Goal: Task Accomplishment & Management: Manage account settings

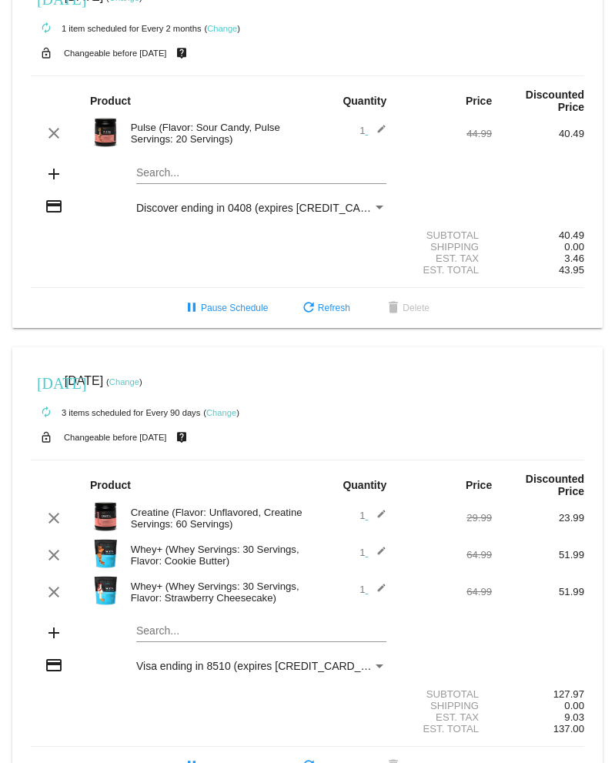
scroll to position [506, 0]
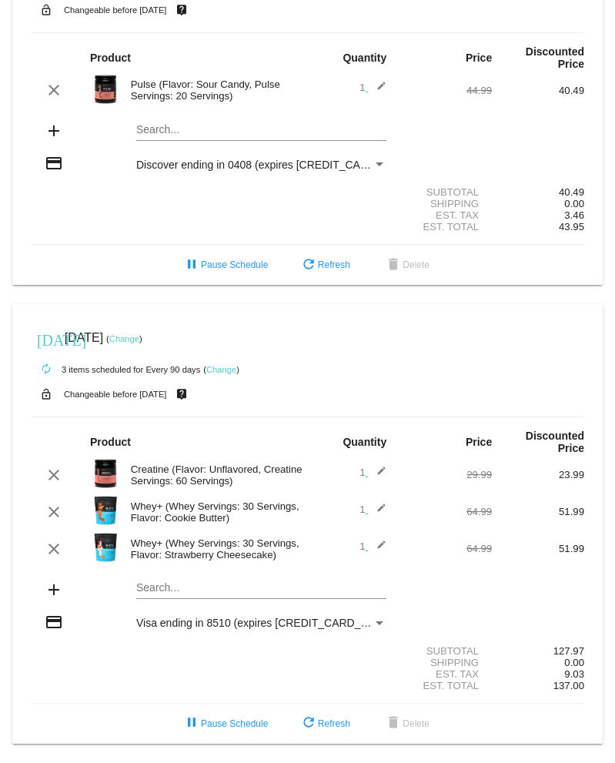
click at [139, 334] on link "Change" at bounding box center [124, 338] width 30 height 9
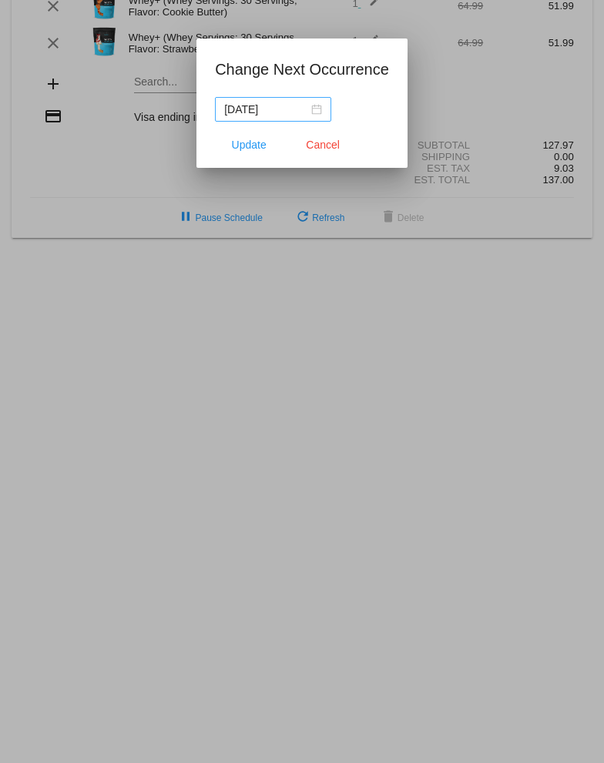
click at [322, 102] on nz-date-picker "2025-11-16" at bounding box center [273, 109] width 116 height 25
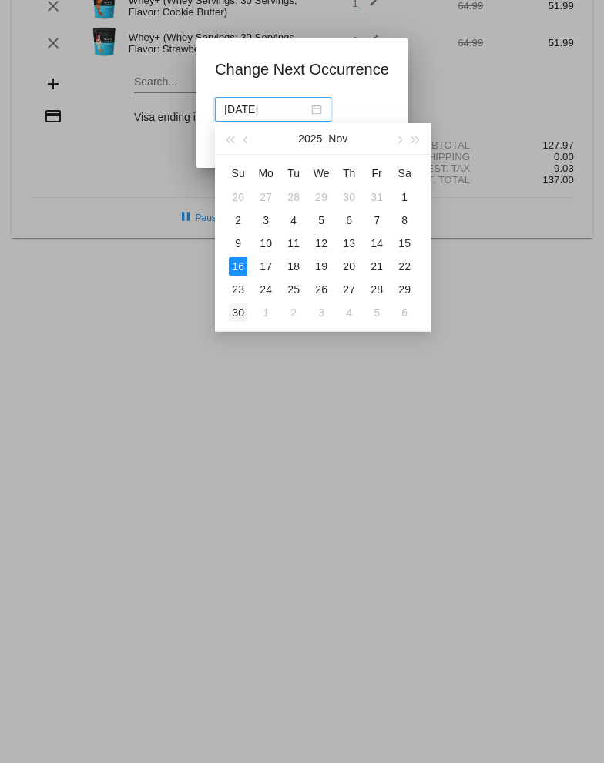
click at [239, 306] on div "30" at bounding box center [238, 312] width 18 height 18
type input "2025-11-30"
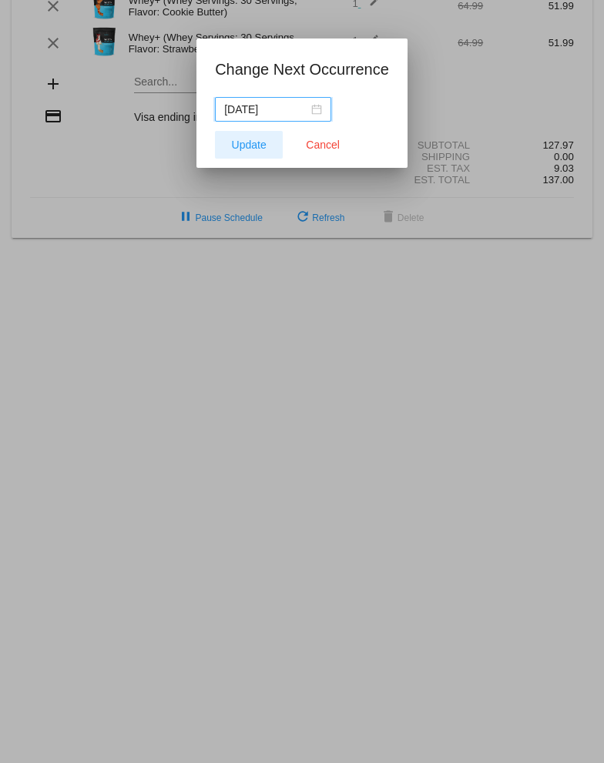
click at [255, 146] on span "Update" at bounding box center [249, 145] width 35 height 12
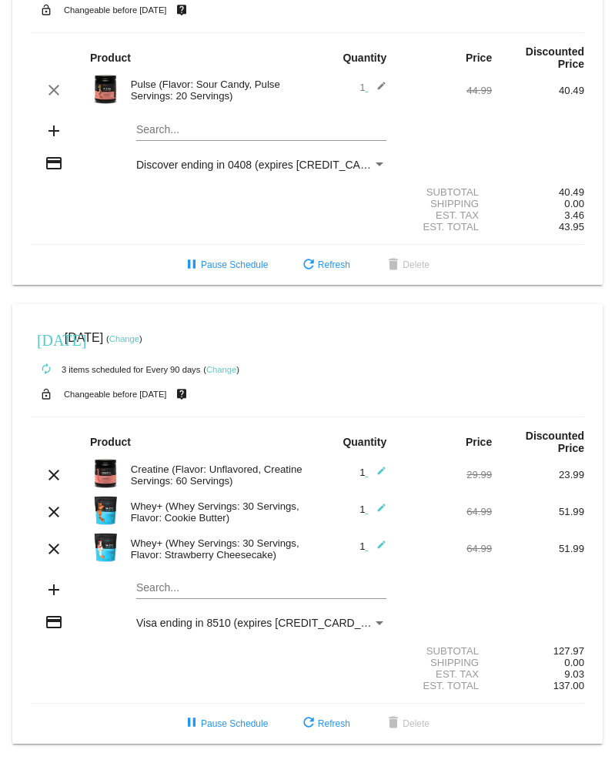
scroll to position [463, 0]
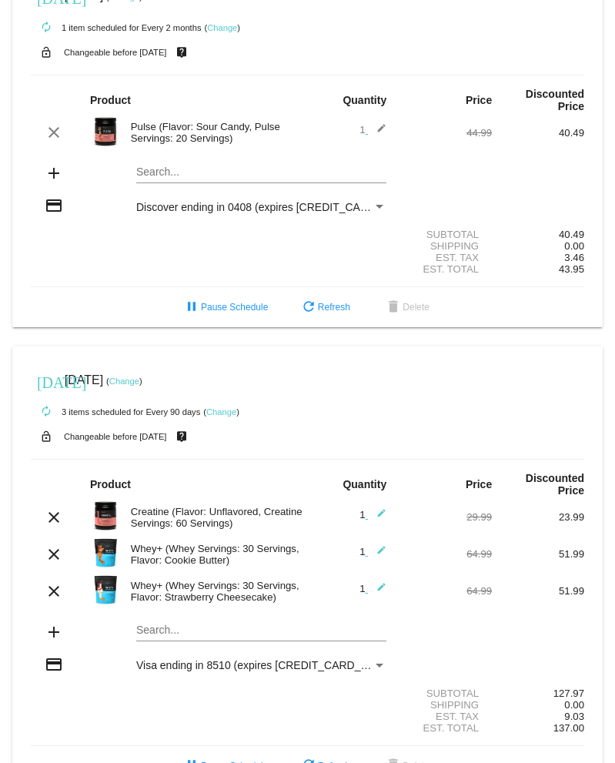
click at [373, 550] on mat-icon "edit" at bounding box center [377, 554] width 18 height 18
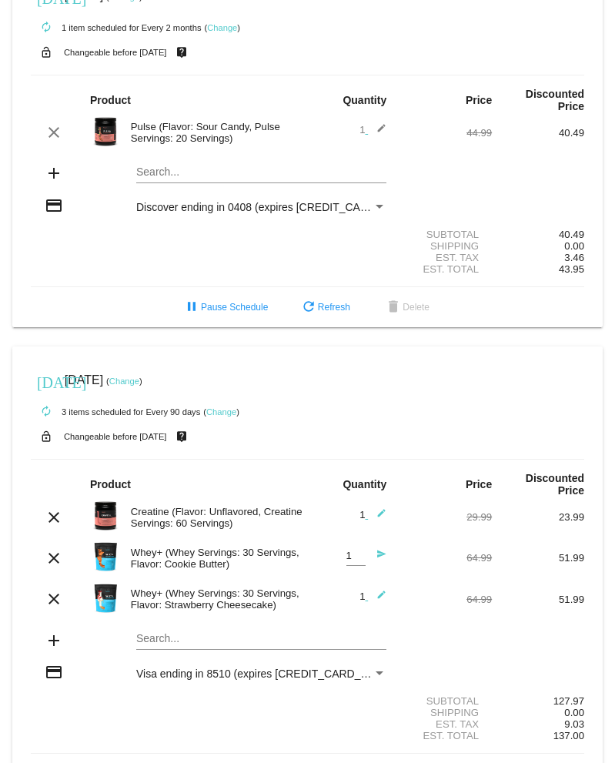
click at [242, 559] on div "Whey+ (Whey Servings: 30 Servings, Flavor: Cookie Butter)" at bounding box center [215, 558] width 185 height 23
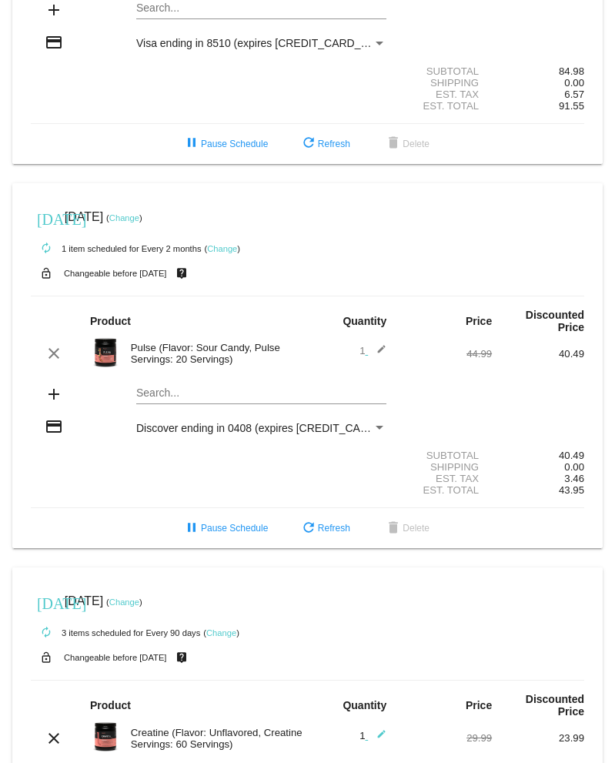
scroll to position [514, 0]
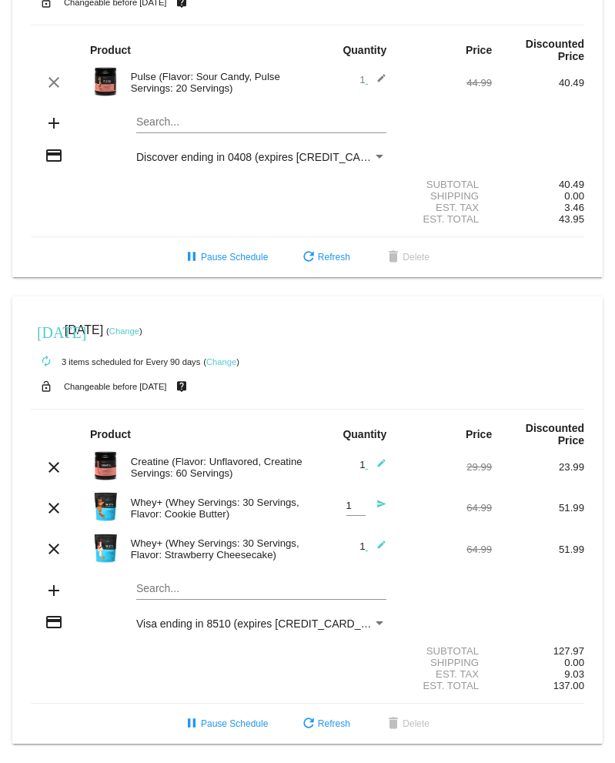
click at [171, 579] on div "Search..." at bounding box center [261, 585] width 250 height 30
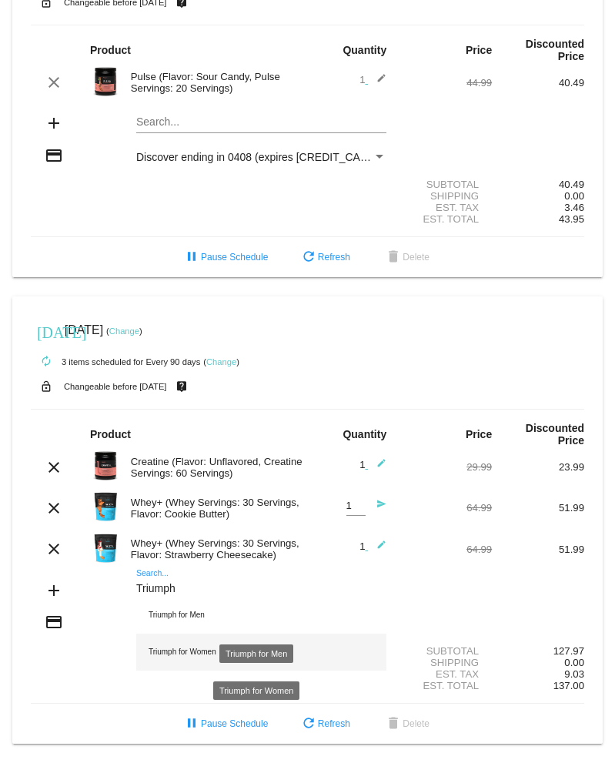
type input "Triumph"
click at [164, 651] on div "Triumph for Women" at bounding box center [261, 652] width 250 height 37
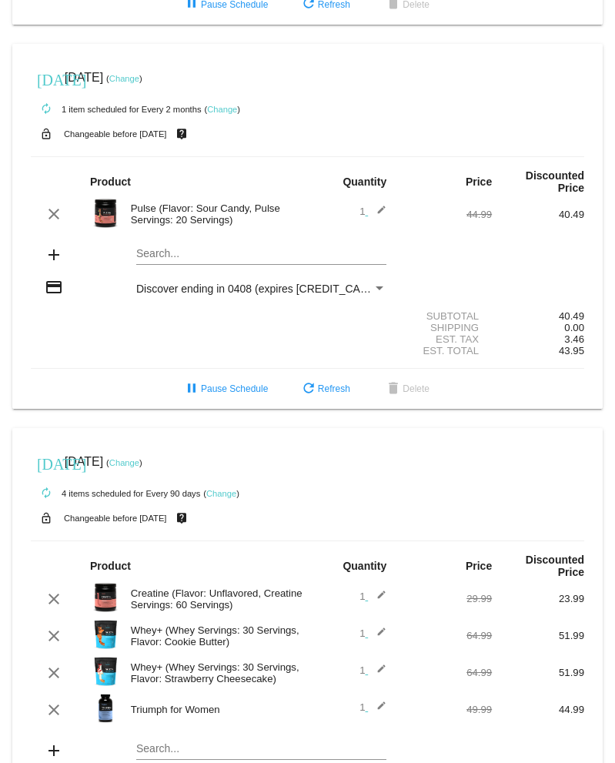
scroll to position [543, 0]
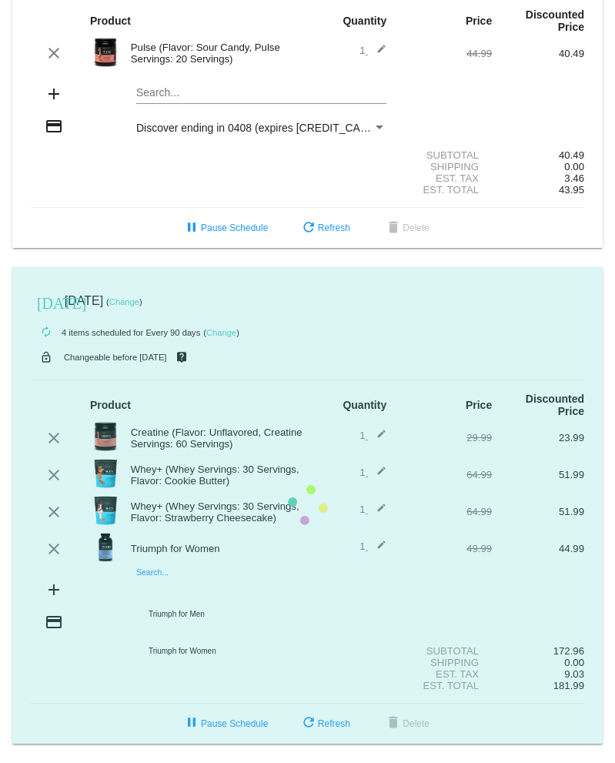
click at [210, 589] on mat-card "today Nov 30 2025 ( Change ) autorenew 4 items scheduled for Every 90 days ( Ch…" at bounding box center [307, 505] width 590 height 477
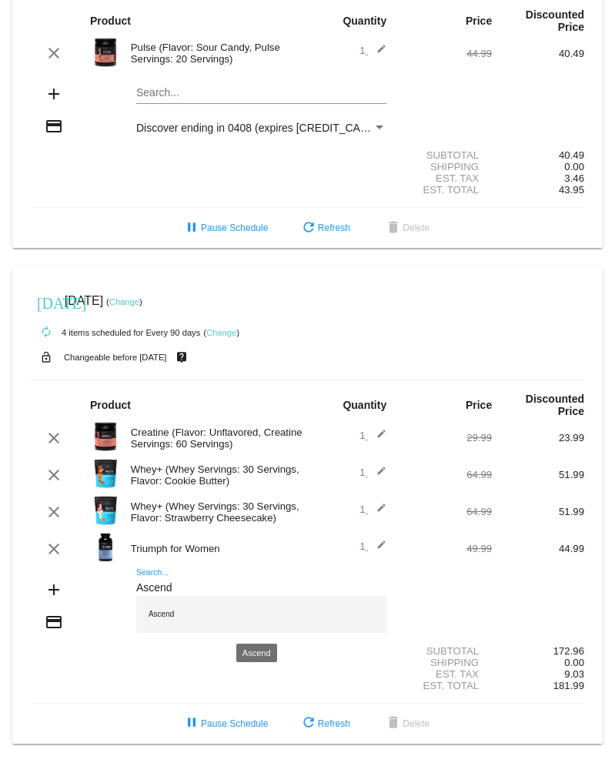
type input "Ascend"
click at [182, 613] on div "Ascend" at bounding box center [261, 614] width 250 height 37
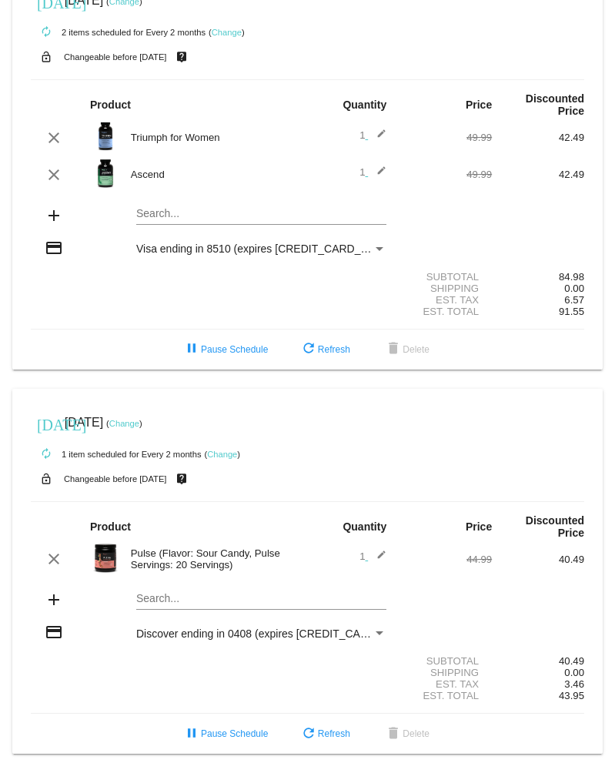
scroll to position [0, 0]
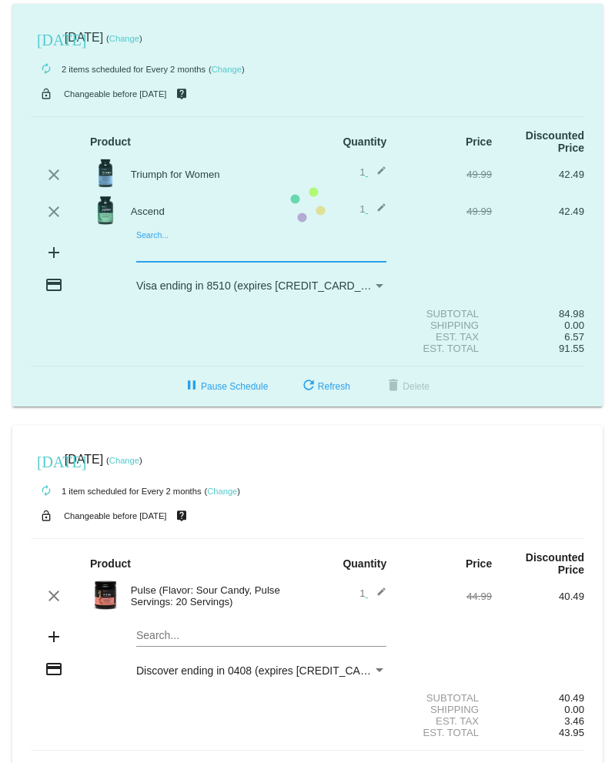
click at [170, 246] on mat-card "today Nov 3 2025 ( Change ) autorenew 2 items scheduled for Every 2 months ( Ch…" at bounding box center [307, 205] width 590 height 403
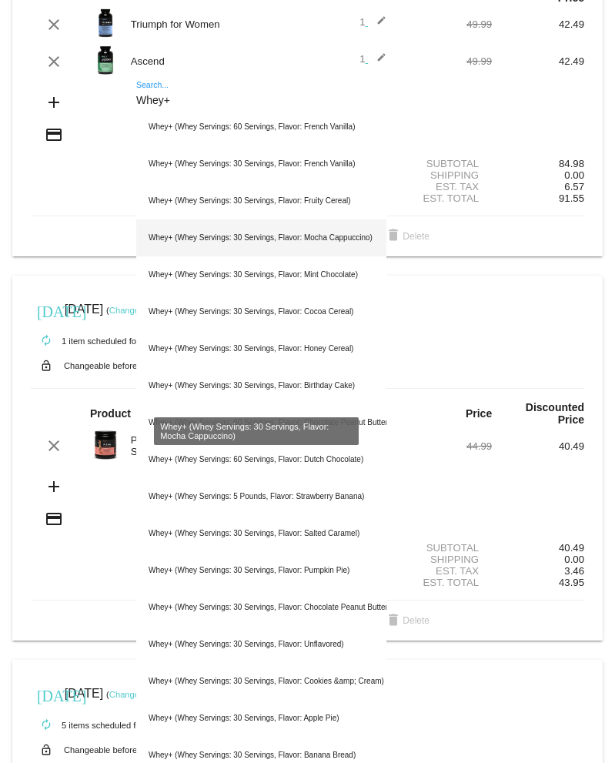
scroll to position [162, 0]
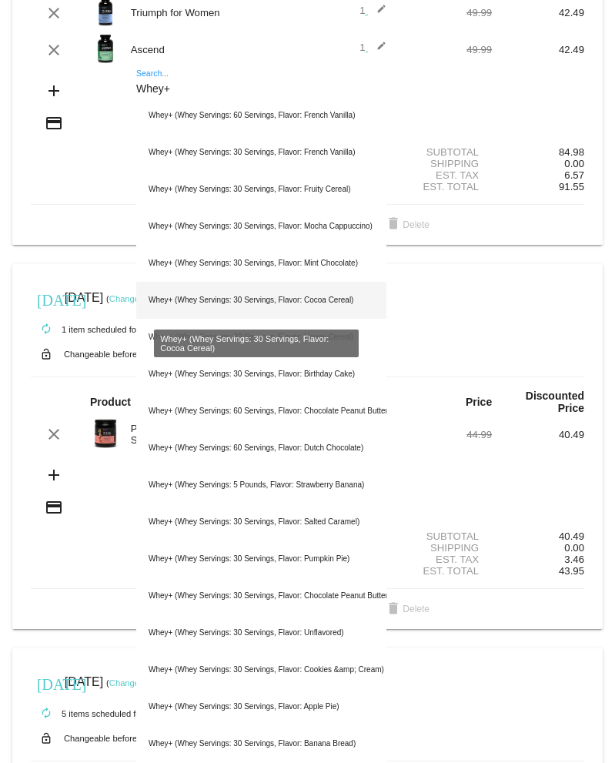
type input "Whey+"
click at [194, 290] on div "Whey+ (Whey Servings: 30 Servings, Flavor: Cocoa Cereal)" at bounding box center [261, 300] width 250 height 37
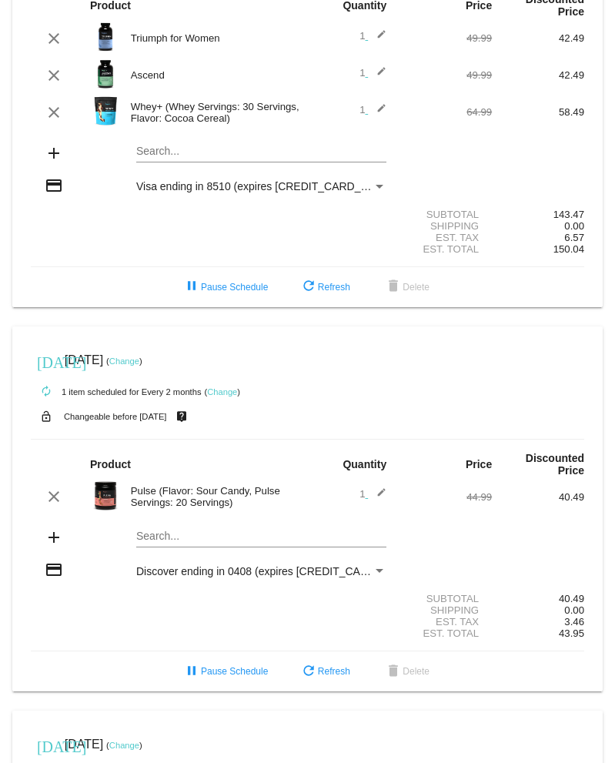
scroll to position [135, 0]
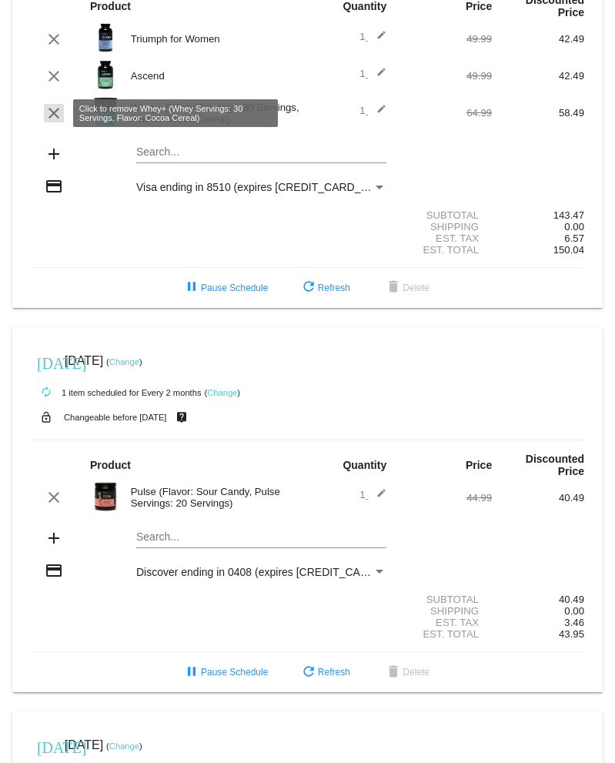
click at [55, 110] on mat-icon "clear" at bounding box center [54, 113] width 18 height 18
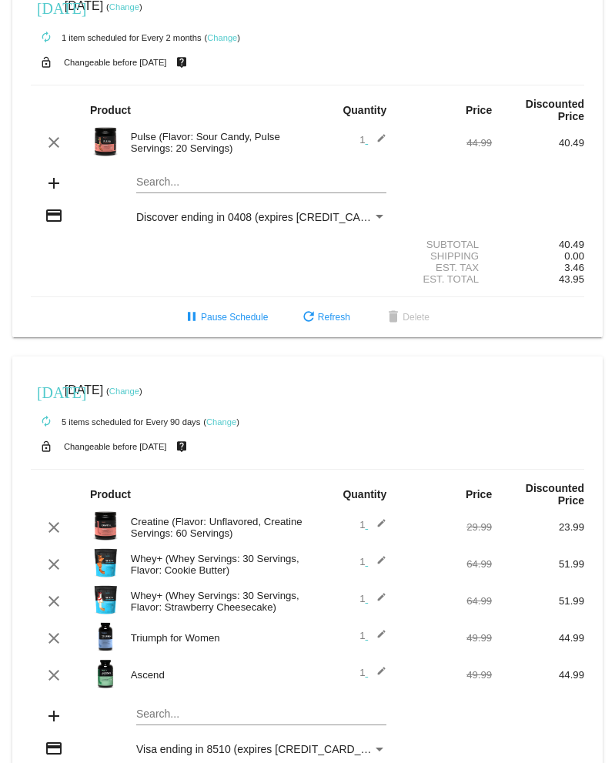
scroll to position [452, 0]
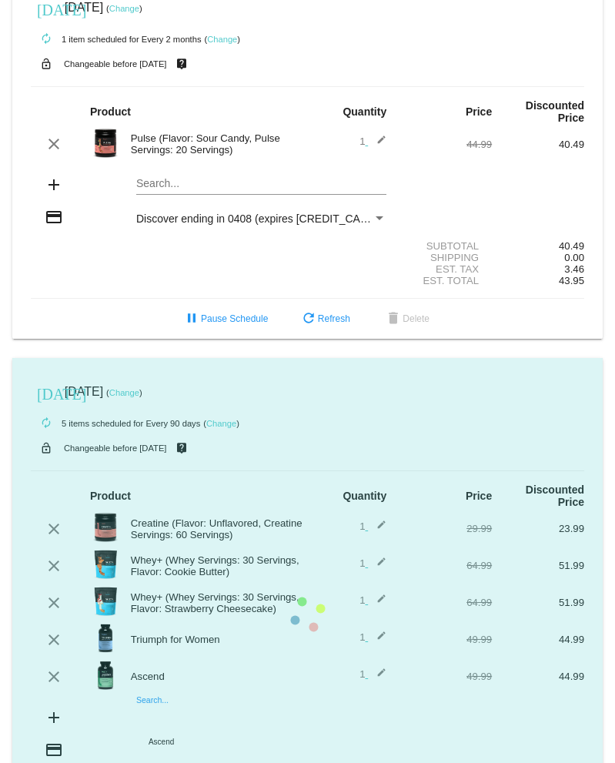
click at [258, 719] on mat-card "[DATE] [DATE] ( Change ) autorenew 5 items scheduled for Every 90 days ( Change…" at bounding box center [307, 615] width 590 height 514
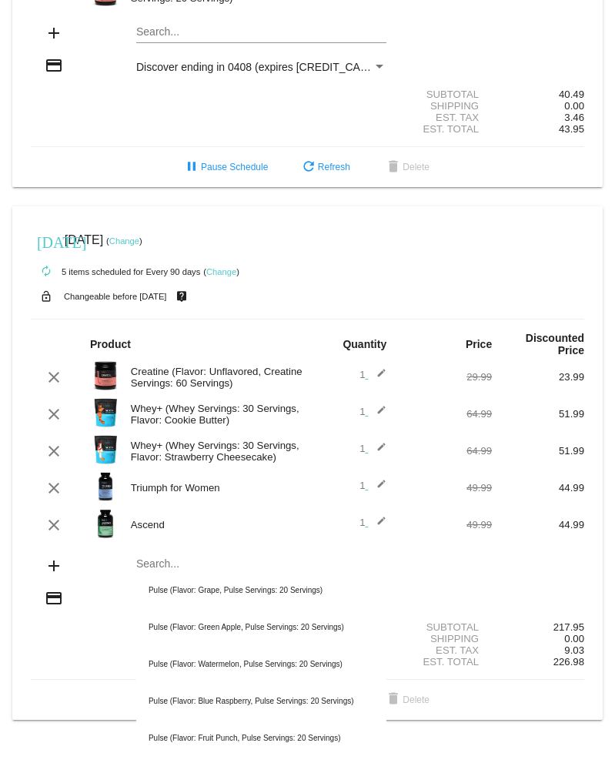
scroll to position [580, 0]
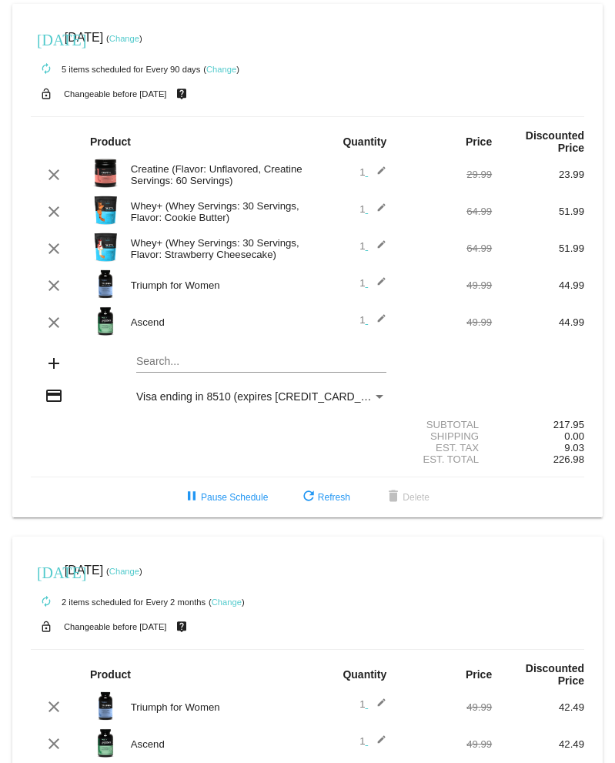
click at [286, 360] on mat-card "[DATE] [DATE] ( Change ) autorenew 5 items scheduled for Every 90 days ( Change…" at bounding box center [307, 261] width 590 height 514
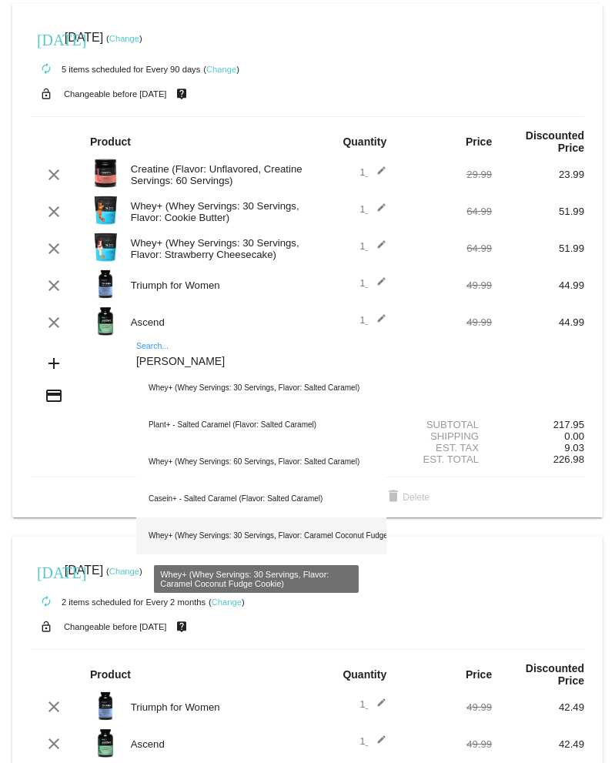
type input "[PERSON_NAME]"
click at [239, 528] on div "Whey+ (Whey Servings: 30 Servings, Flavor: Caramel Coconut Fudge Cookie)" at bounding box center [261, 535] width 250 height 37
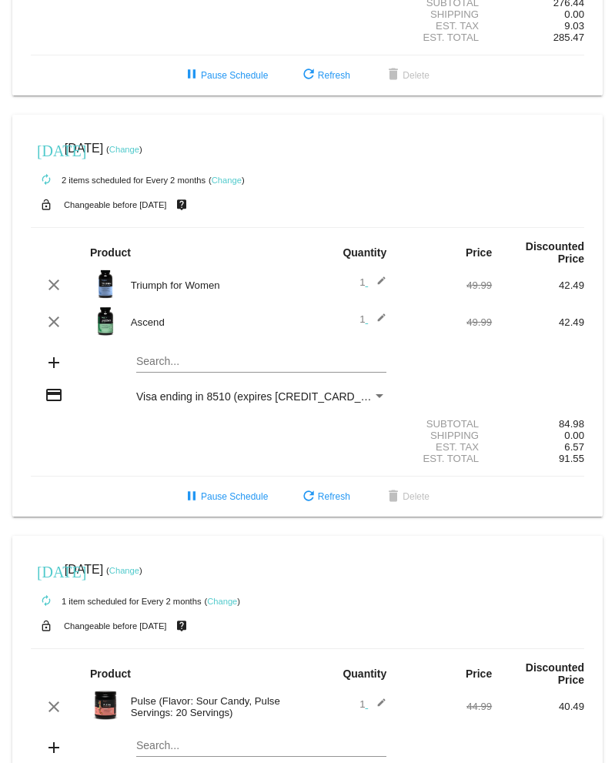
scroll to position [460, 0]
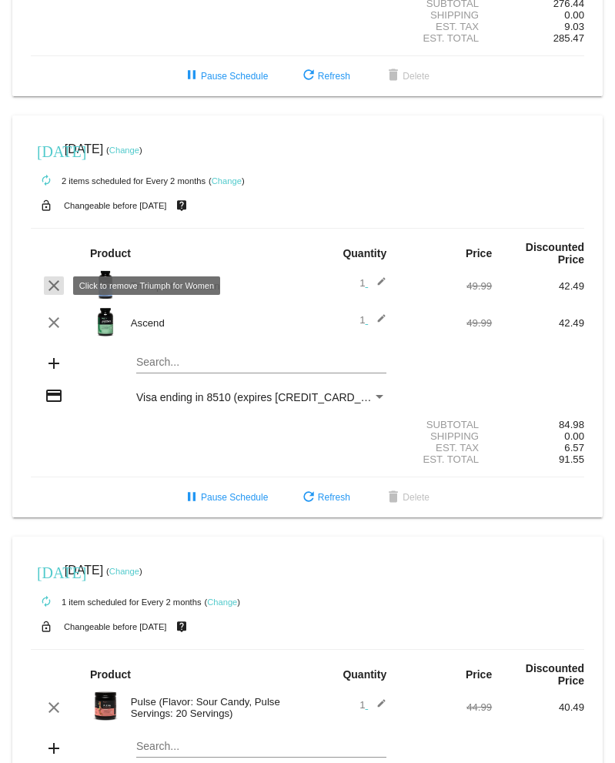
click at [45, 284] on mat-icon "clear" at bounding box center [54, 285] width 18 height 18
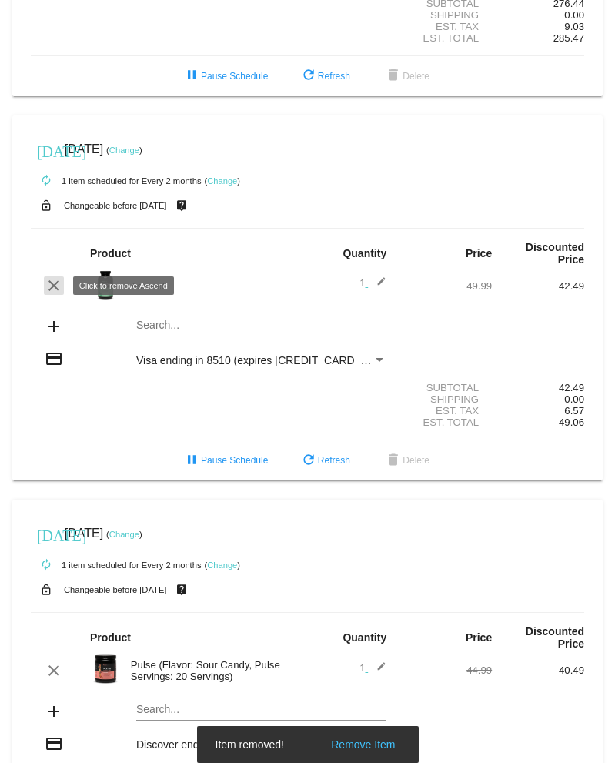
click at [59, 291] on mat-icon "clear" at bounding box center [54, 285] width 18 height 18
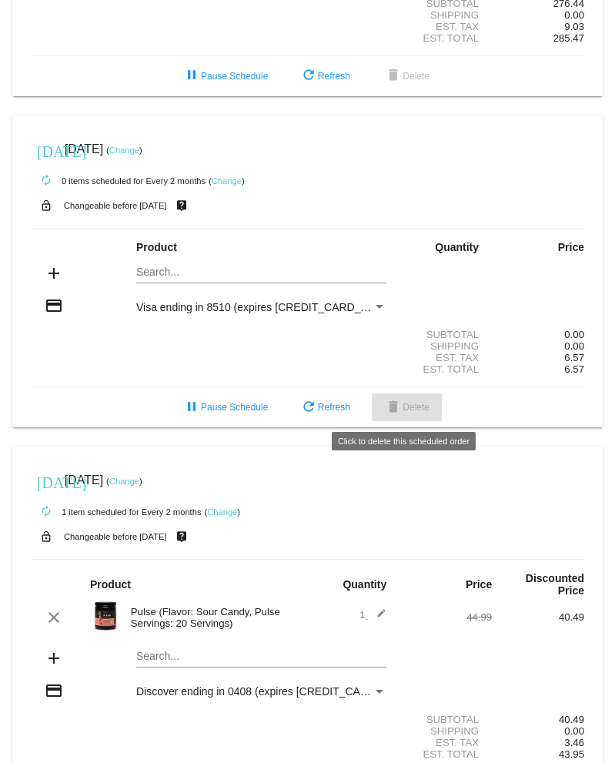
click at [400, 410] on span "delete Delete" at bounding box center [406, 407] width 45 height 11
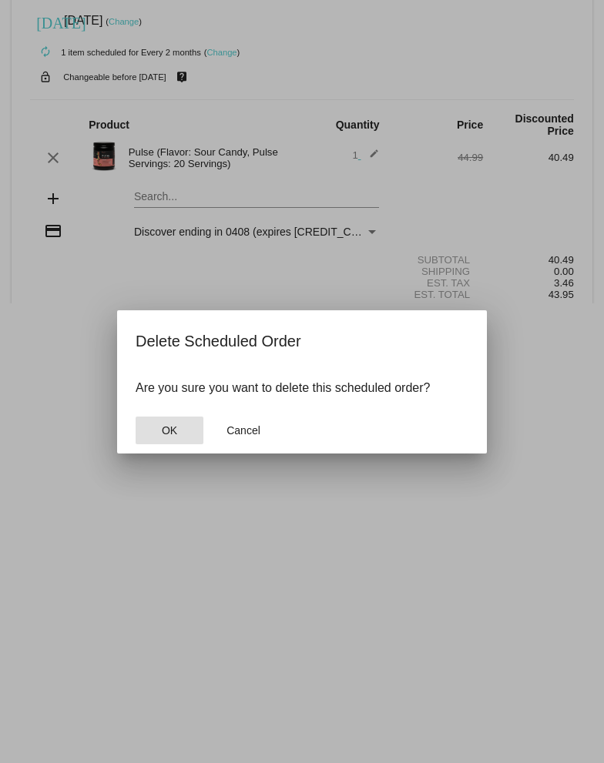
click at [158, 432] on button "OK" at bounding box center [169, 431] width 68 height 28
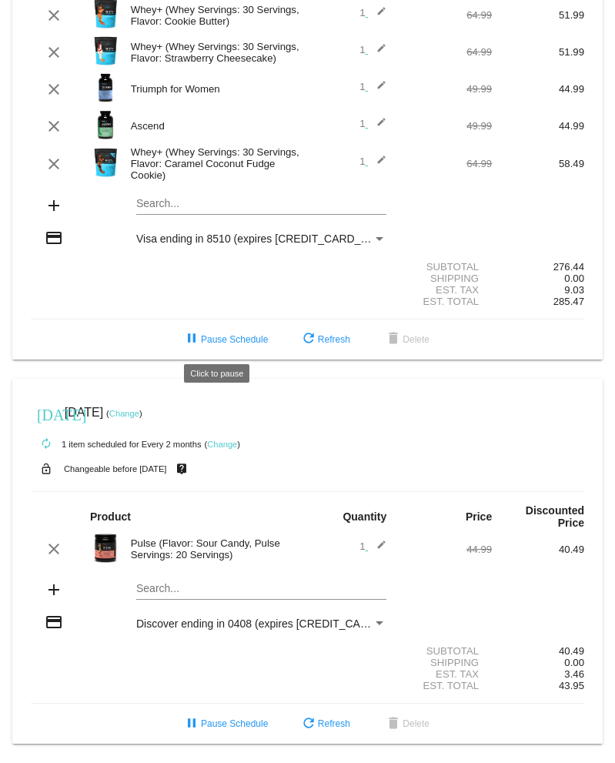
scroll to position [0, 0]
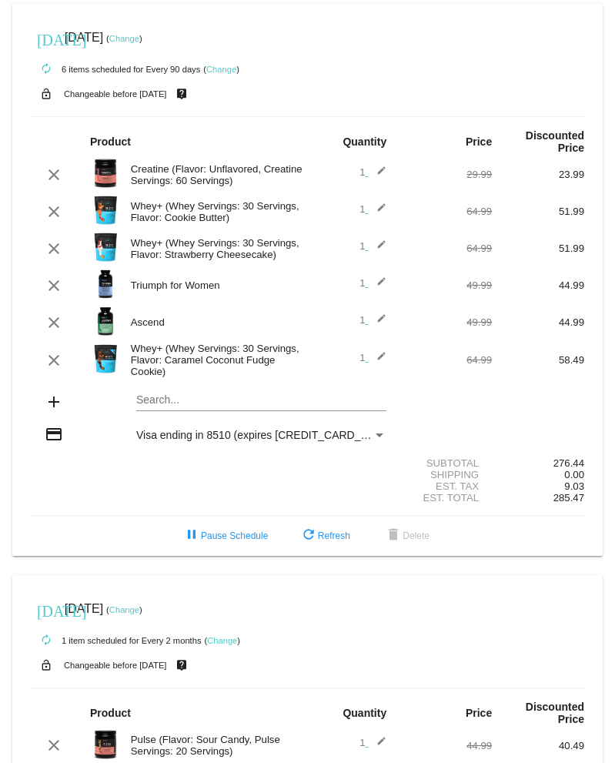
scroll to position [196, 0]
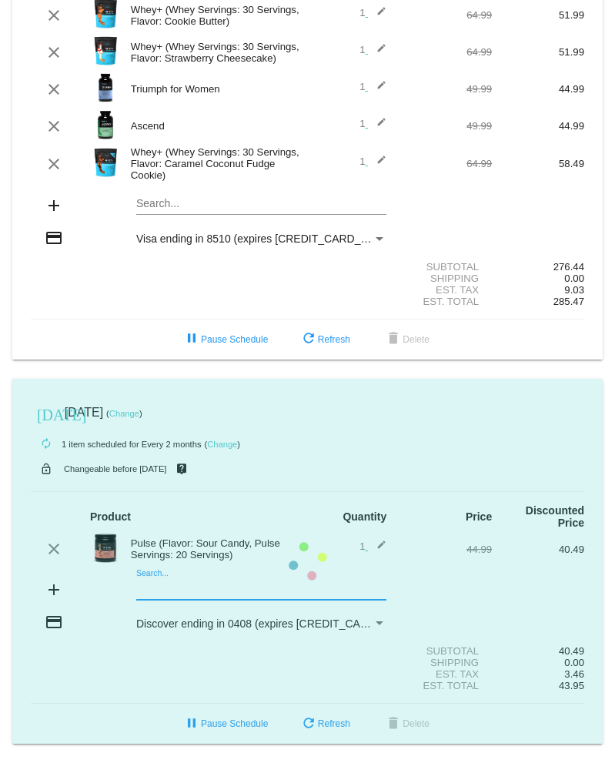
click at [191, 461] on input "Search..." at bounding box center [261, 589] width 250 height 12
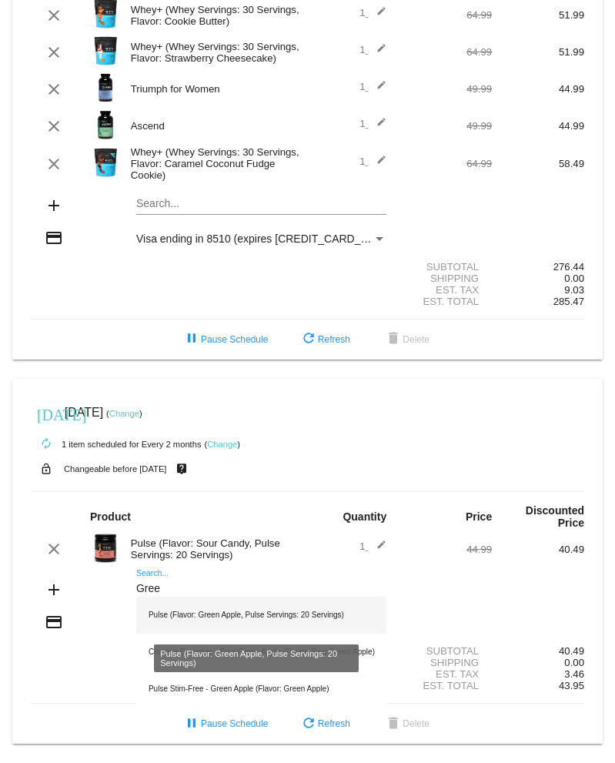
type input "Gree"
click at [204, 461] on div "Pulse (Flavor: Green Apple, Pulse Servings: 20 Servings)" at bounding box center [261, 615] width 250 height 37
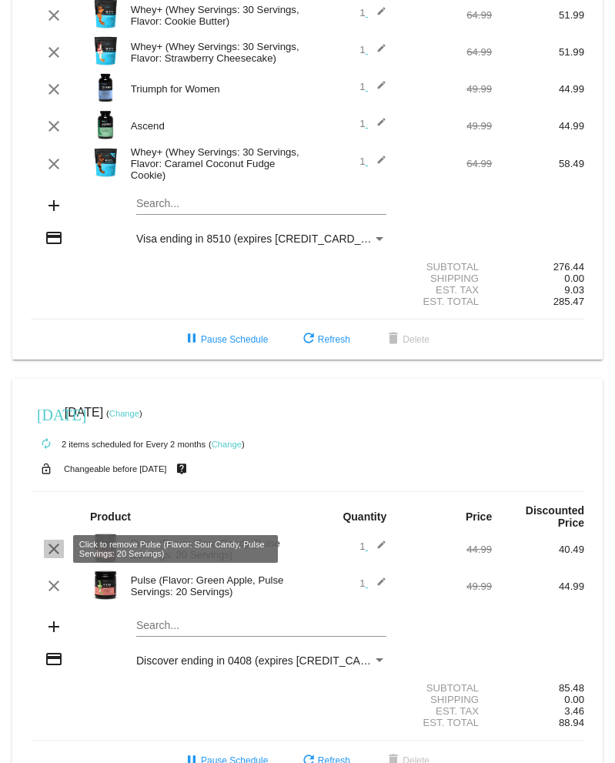
click at [59, 461] on mat-icon "clear" at bounding box center [54, 549] width 18 height 18
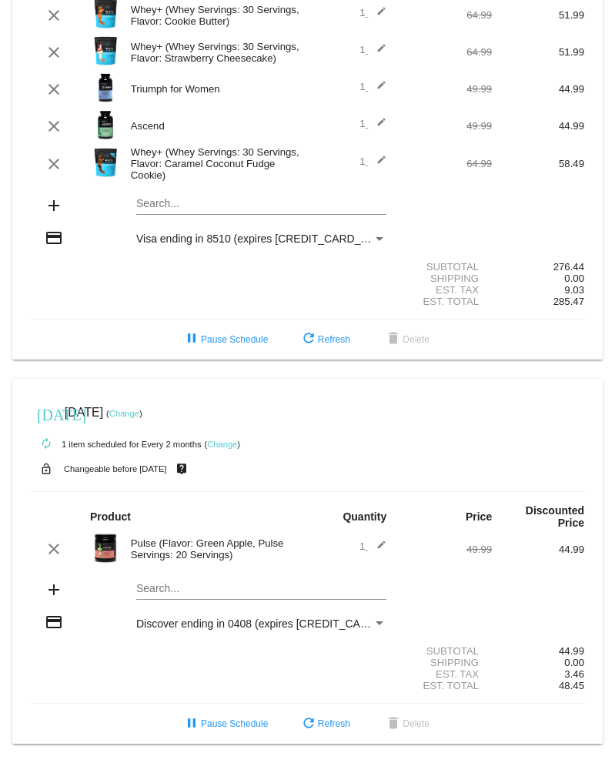
scroll to position [0, 0]
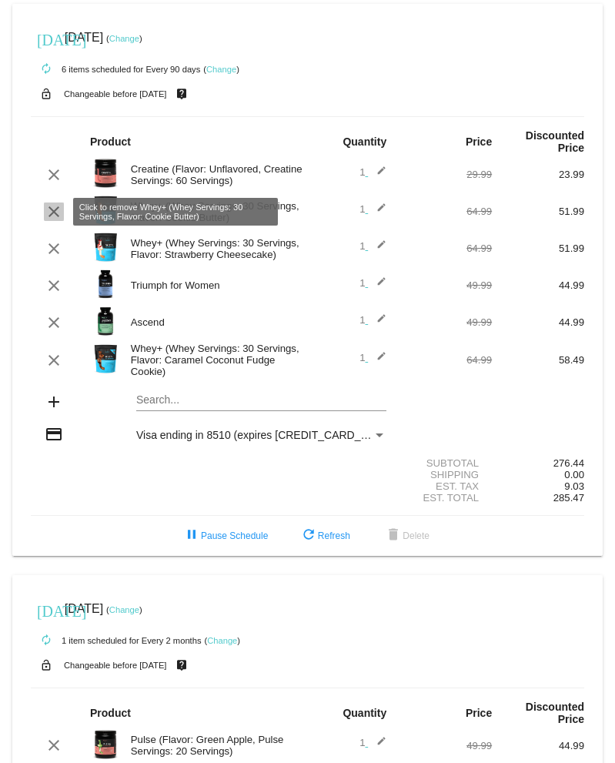
click at [55, 209] on mat-icon "clear" at bounding box center [54, 211] width 18 height 18
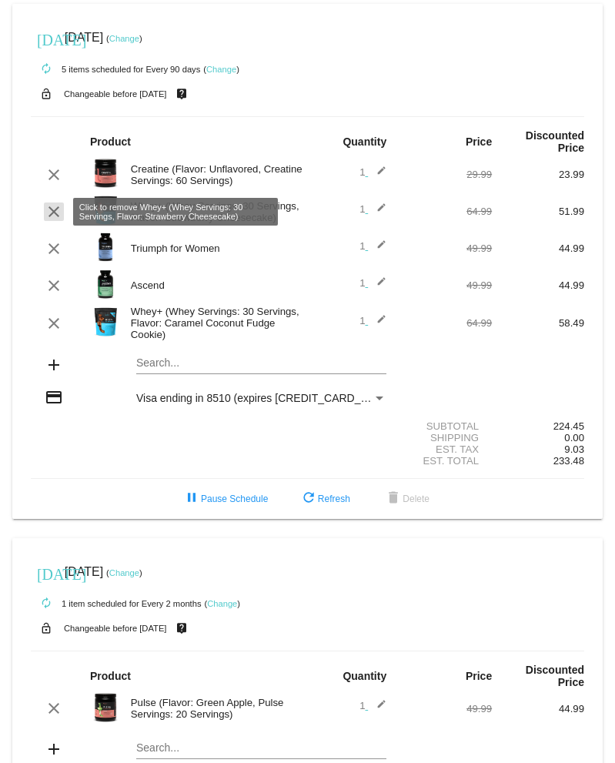
click at [55, 219] on mat-icon "clear" at bounding box center [54, 211] width 18 height 18
